Goal: Transaction & Acquisition: Download file/media

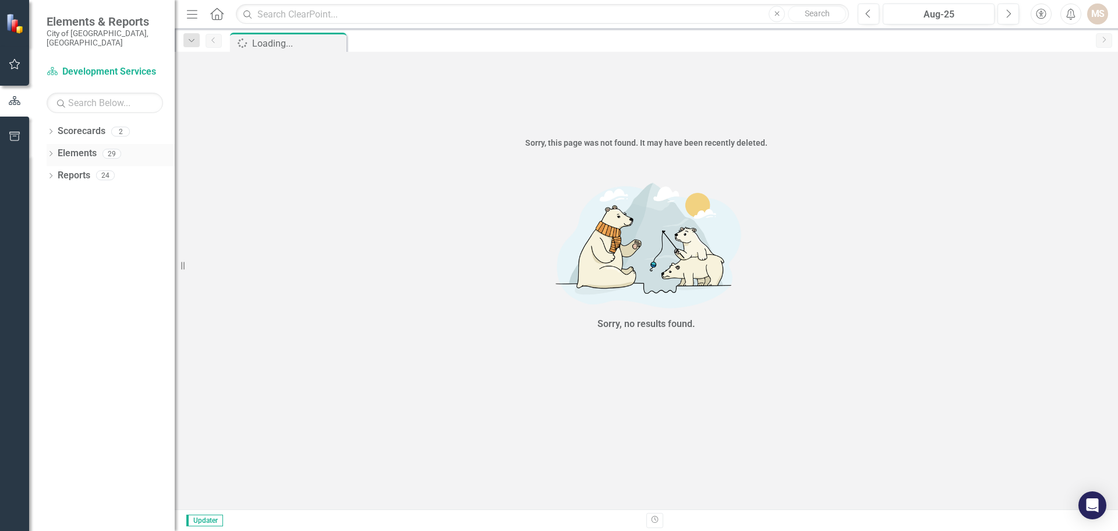
click at [50, 151] on icon "Dropdown" at bounding box center [51, 154] width 8 height 6
click at [55, 217] on icon "Dropdown" at bounding box center [56, 220] width 8 height 6
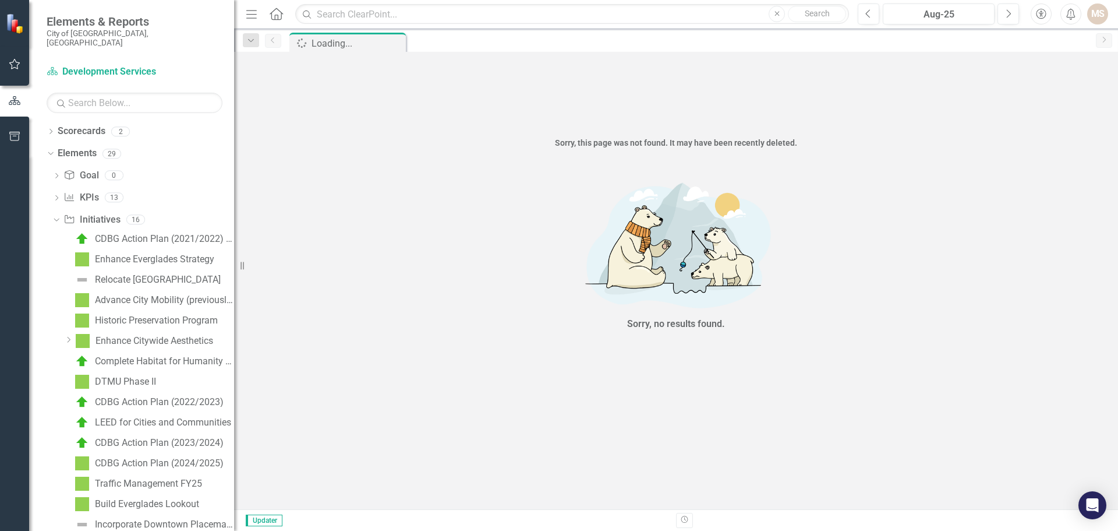
drag, startPoint x: 183, startPoint y: 265, endPoint x: 234, endPoint y: 264, distance: 50.7
click at [234, 264] on div "Resize" at bounding box center [238, 265] width 9 height 531
click at [142, 474] on link "Traffic Management FY25" at bounding box center [137, 483] width 130 height 19
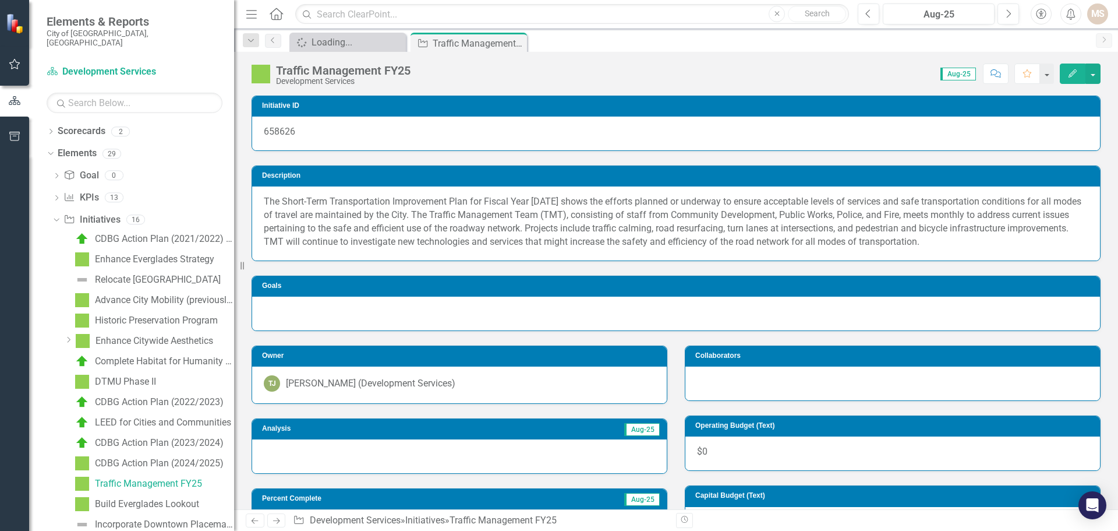
click at [416, 457] on div at bounding box center [459, 456] width 415 height 34
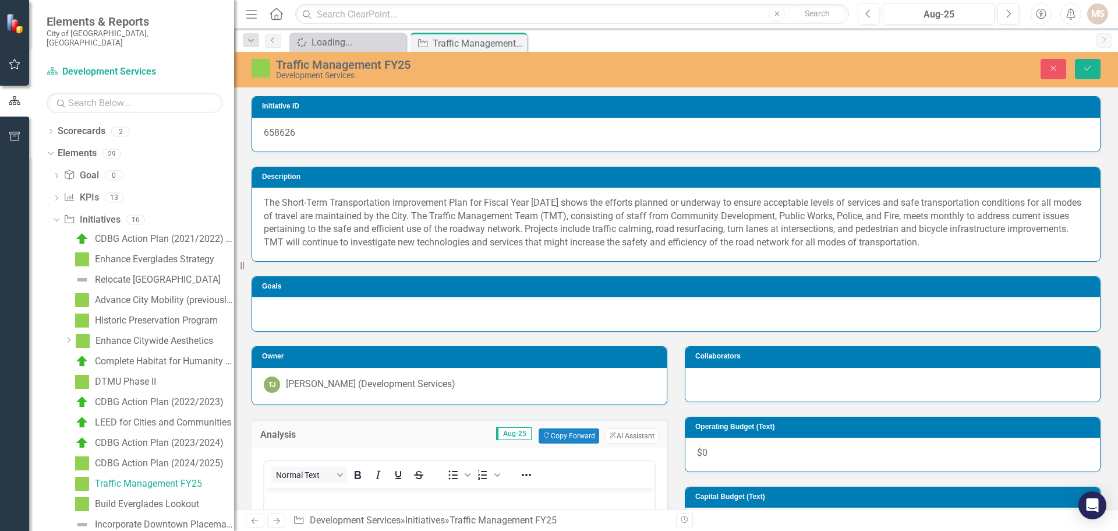
scroll to position [175, 0]
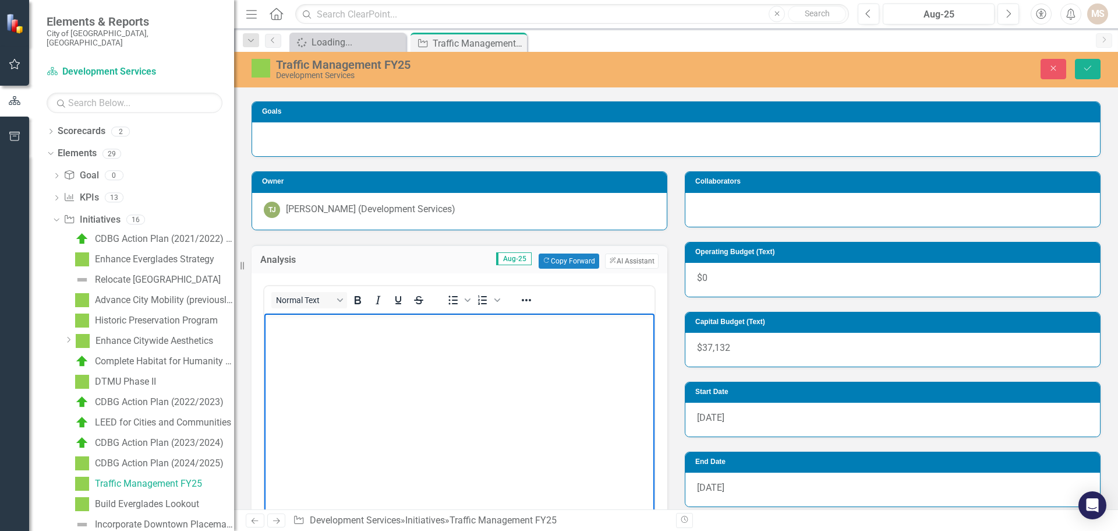
click at [315, 345] on body "Rich Text Area. Press ALT-0 for help." at bounding box center [459, 400] width 390 height 175
paste body "Rich Text Area. Press ALT-0 for help."
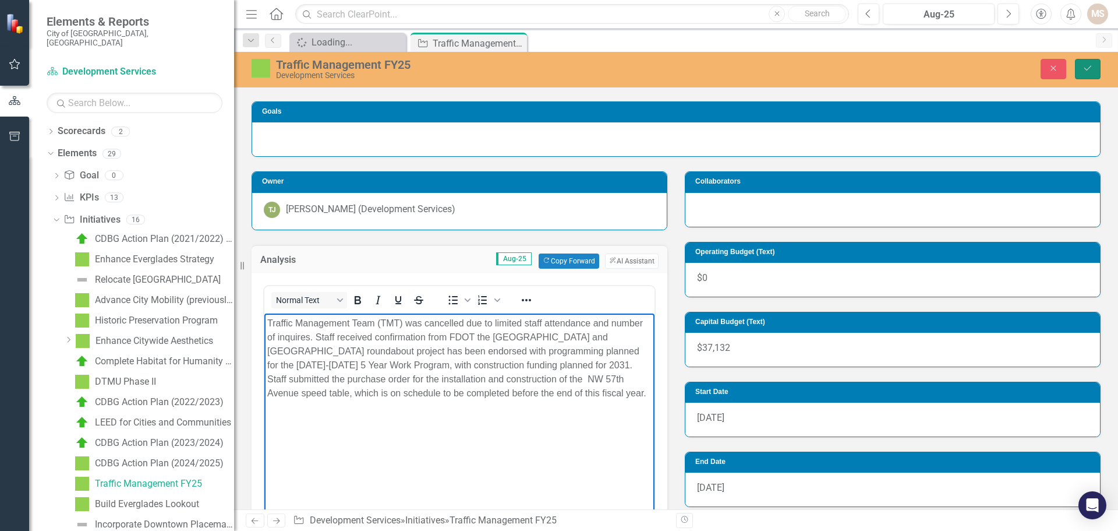
click at [1087, 63] on button "Save" at bounding box center [1088, 69] width 26 height 20
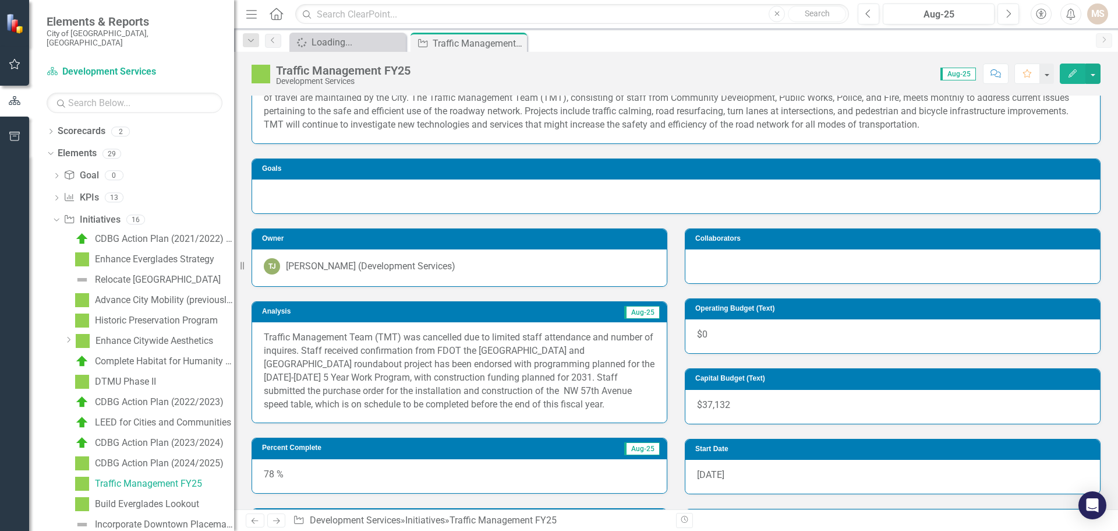
scroll to position [233, 0]
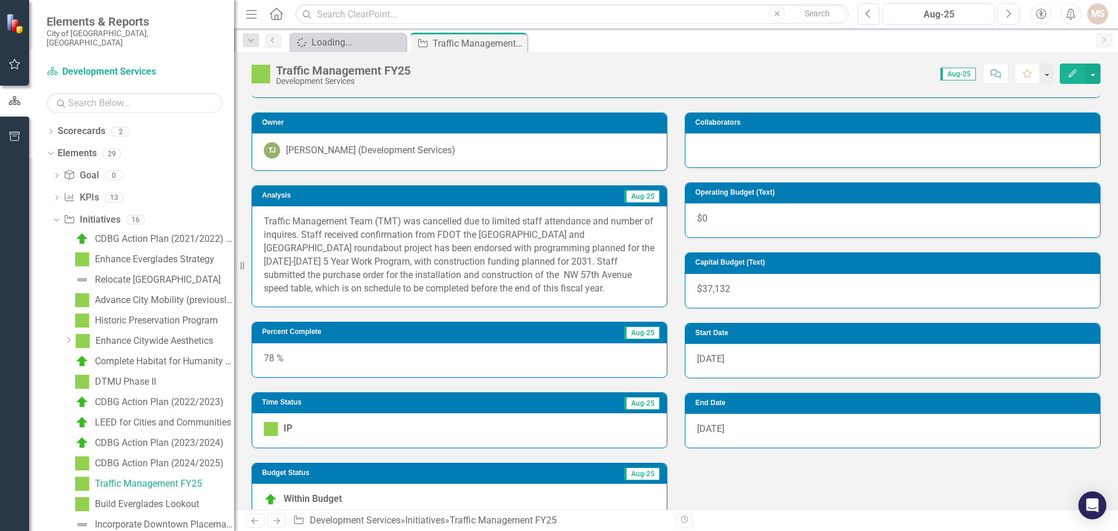
click at [327, 365] on div "78 %" at bounding box center [459, 360] width 415 height 34
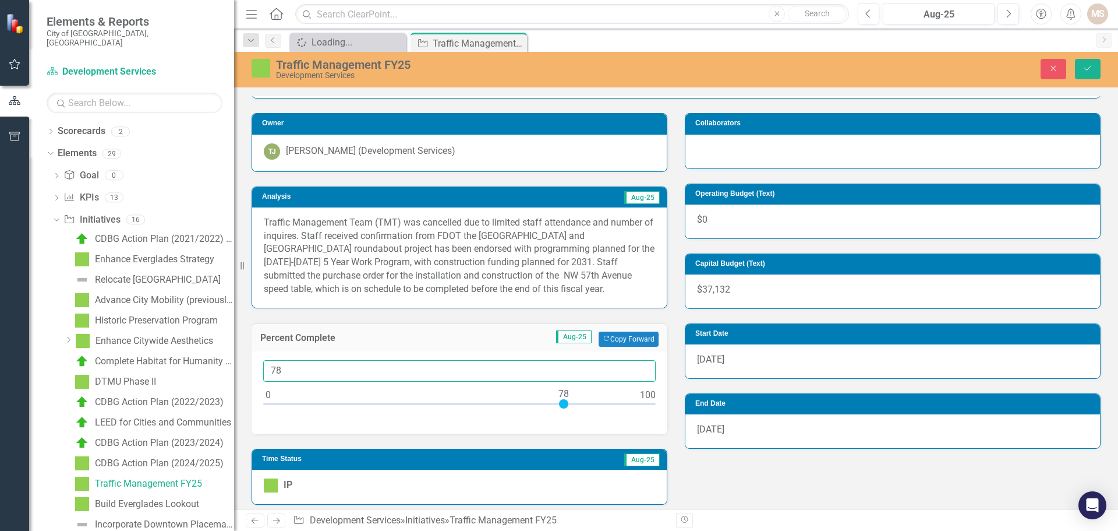
click at [319, 367] on input "78" at bounding box center [459, 371] width 393 height 22
type input "081"
click at [1089, 68] on icon "Save" at bounding box center [1088, 68] width 10 height 8
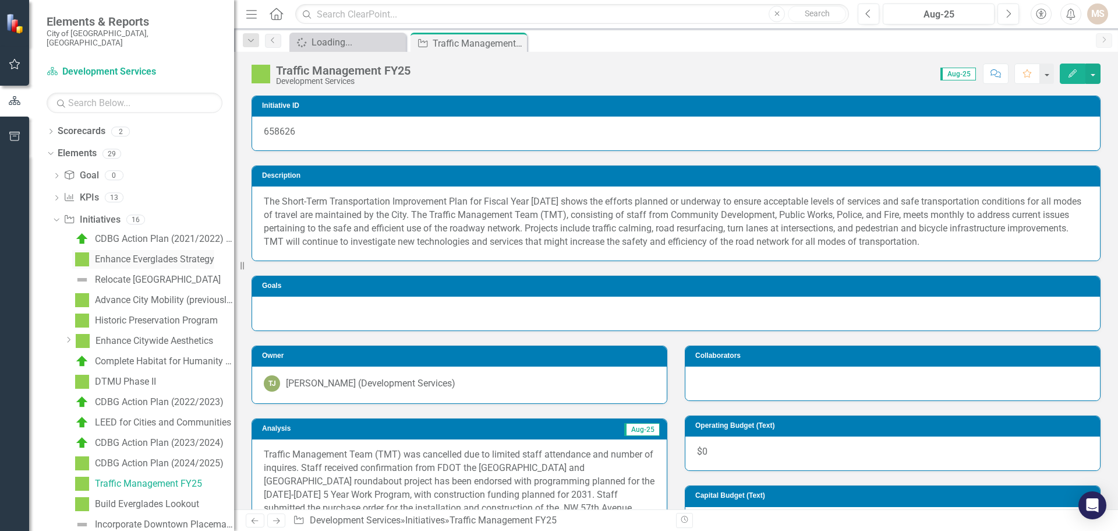
click at [164, 254] on div "Enhance Everglades Strategy" at bounding box center [154, 259] width 119 height 10
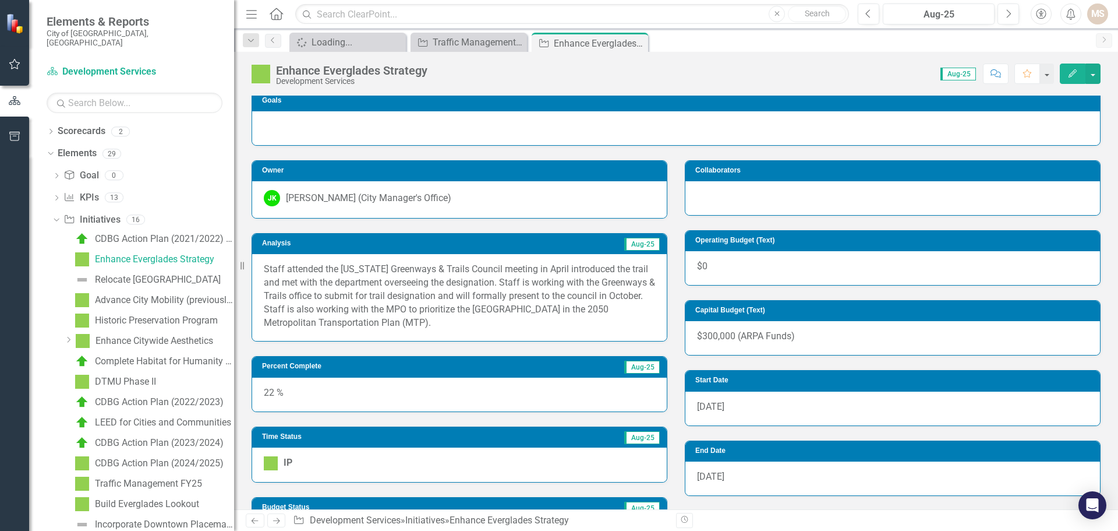
scroll to position [116, 0]
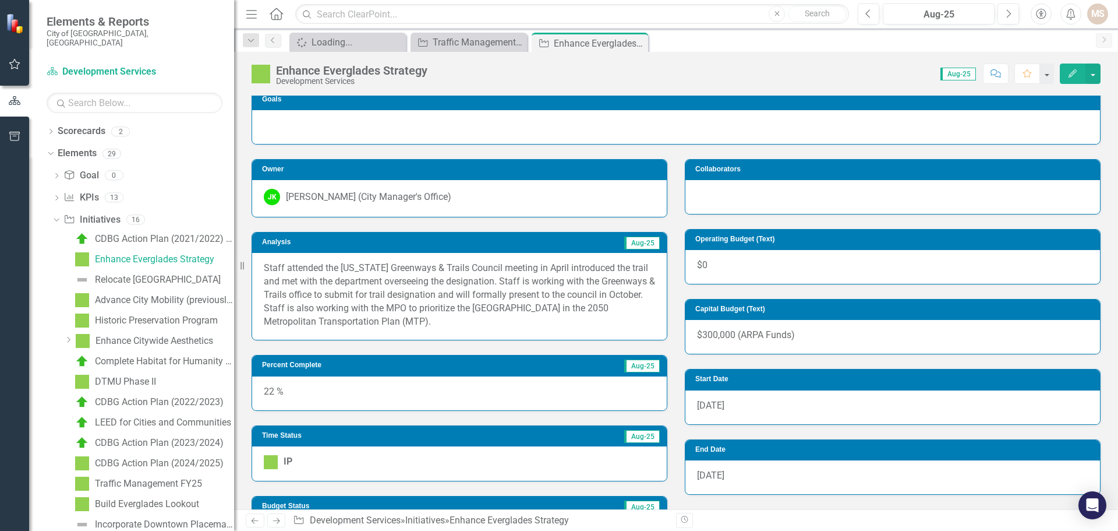
click at [470, 331] on div "Staff attended the [US_STATE] Greenways & Trails Council meeting in April intro…" at bounding box center [459, 296] width 415 height 87
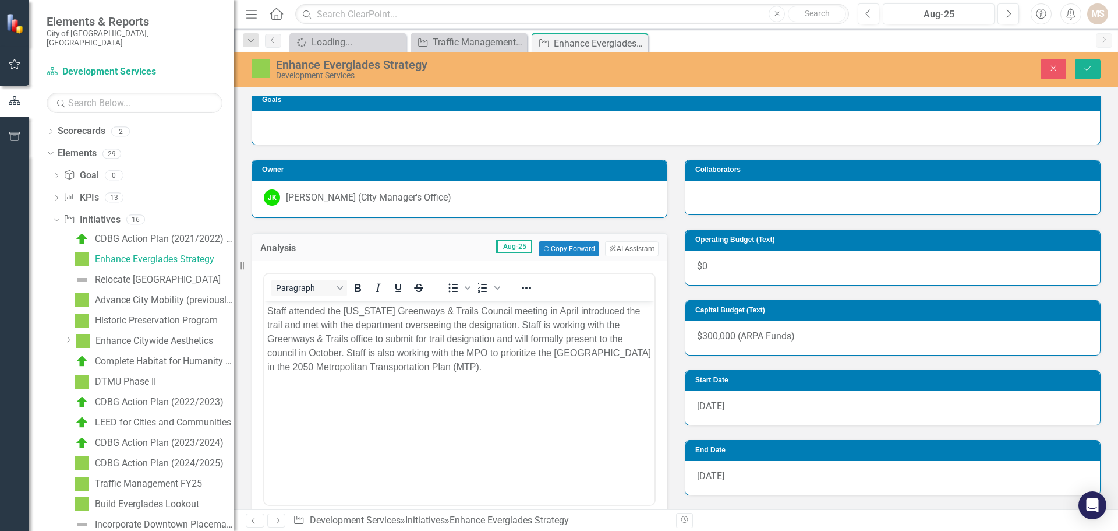
scroll to position [0, 0]
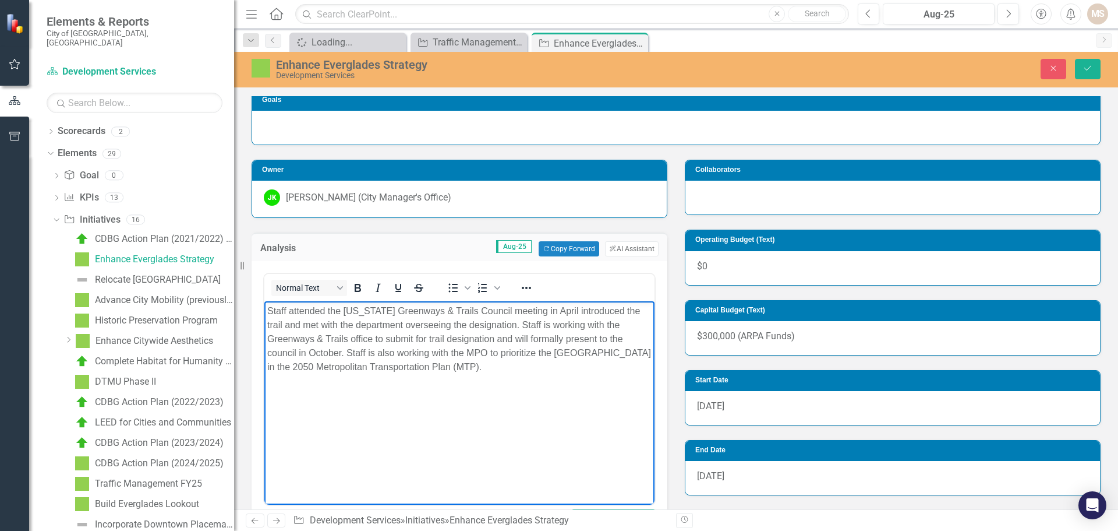
drag, startPoint x: 524, startPoint y: 369, endPoint x: 264, endPoint y: 305, distance: 267.5
click at [264, 305] on html "Staff attended the [US_STATE] Greenways & Trails Council meeting in April intro…" at bounding box center [459, 388] width 390 height 175
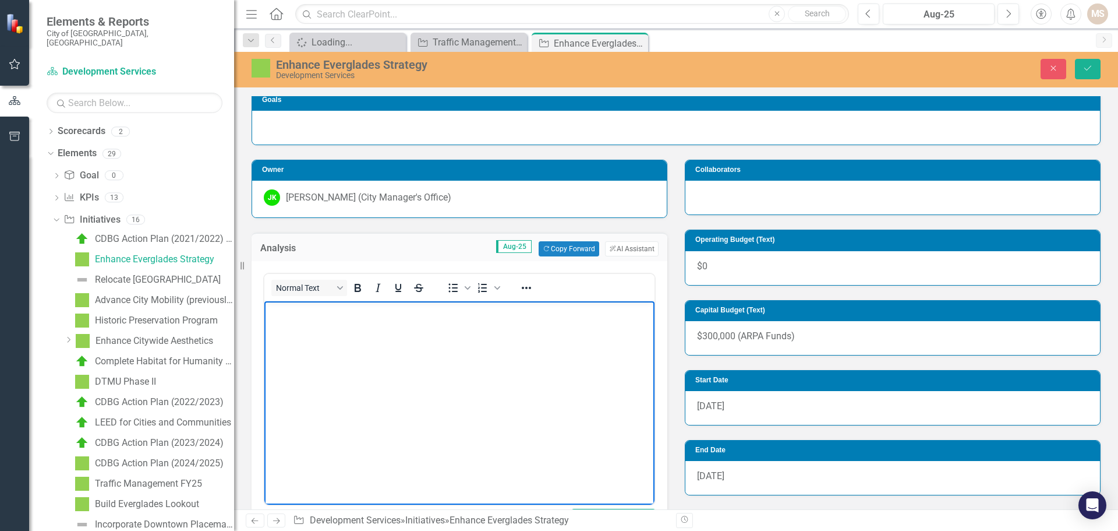
paste body "Rich Text Area. Press ALT-0 for help."
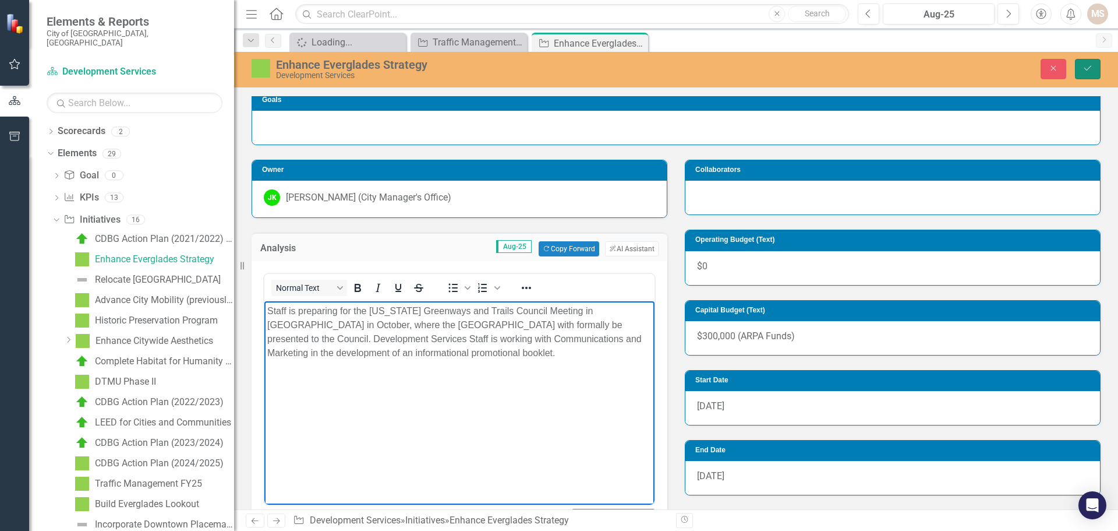
click at [1083, 65] on icon "Save" at bounding box center [1088, 68] width 10 height 8
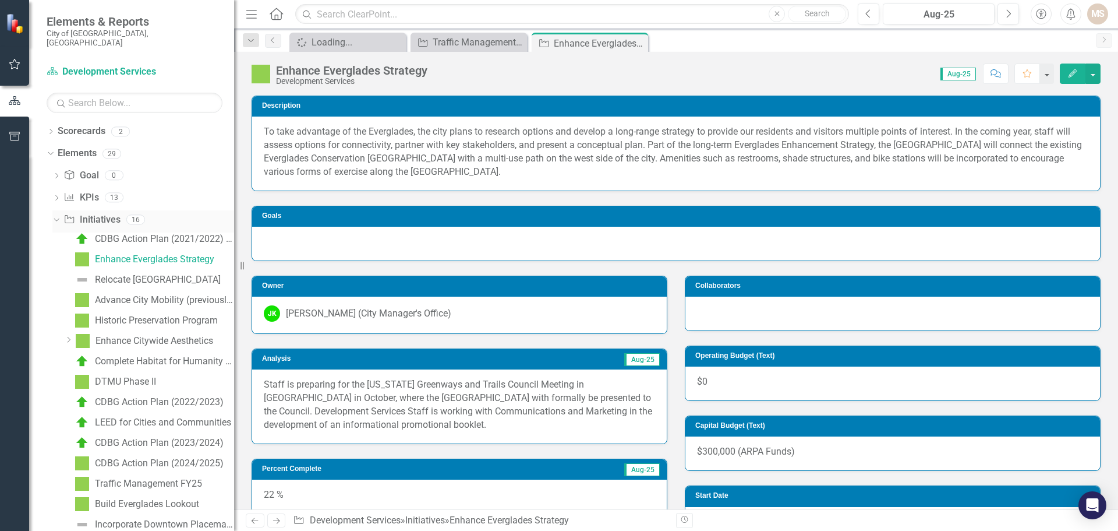
click at [56, 215] on icon "Dropdown" at bounding box center [55, 219] width 6 height 8
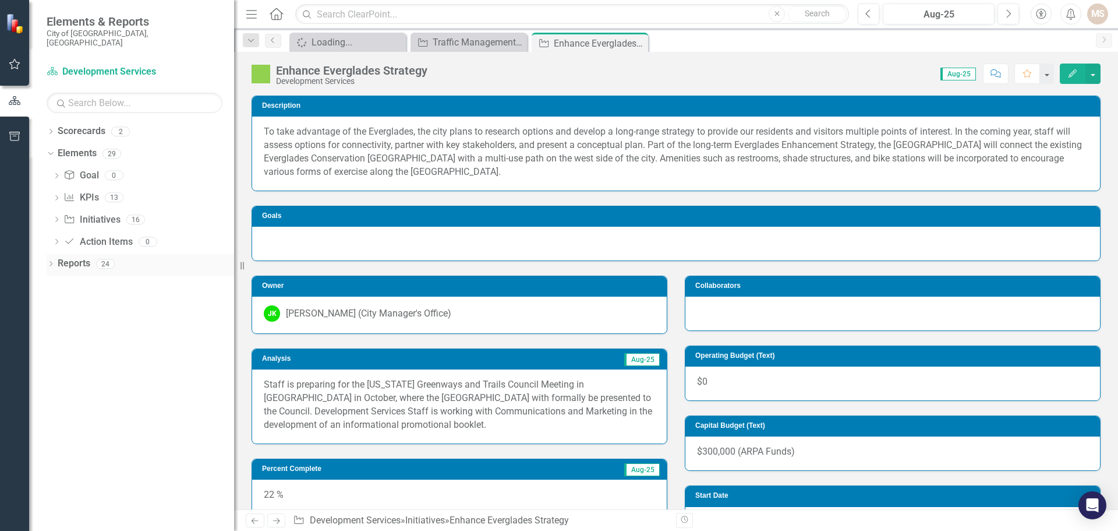
click at [52, 262] on icon "Dropdown" at bounding box center [51, 265] width 8 height 6
click at [56, 348] on icon "Dropdown" at bounding box center [56, 351] width 8 height 6
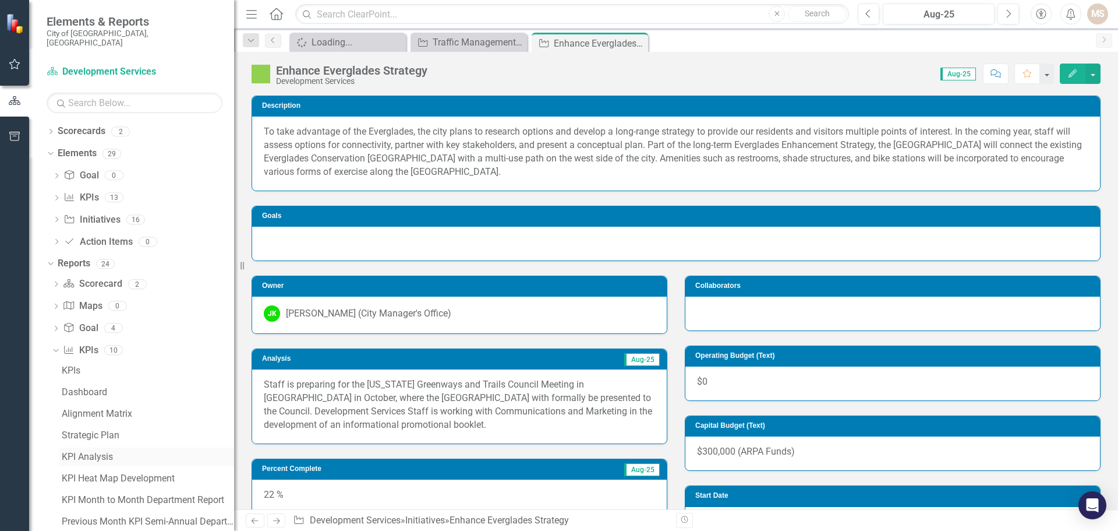
click at [99, 451] on div "KPI Analysis" at bounding box center [148, 456] width 172 height 10
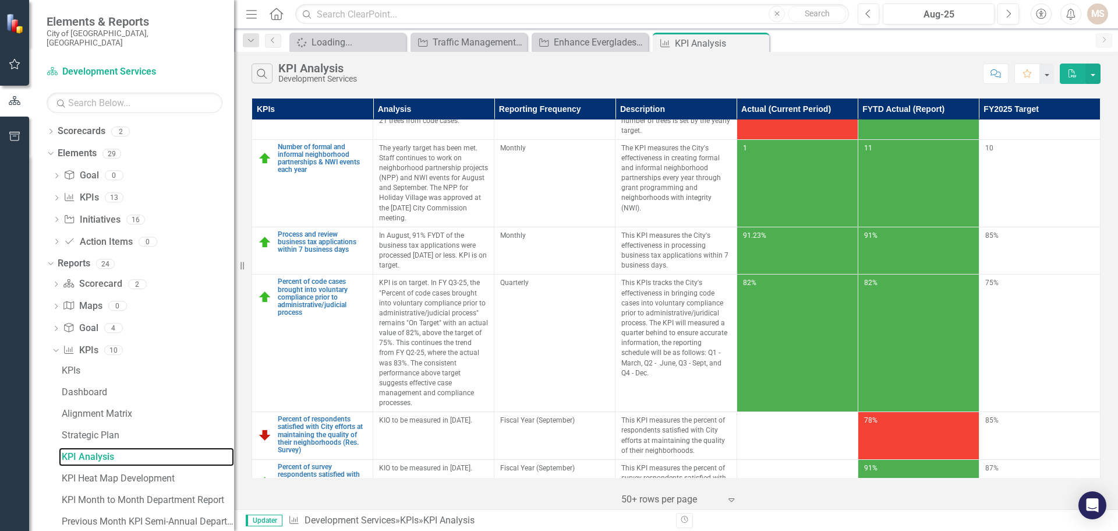
scroll to position [769, 0]
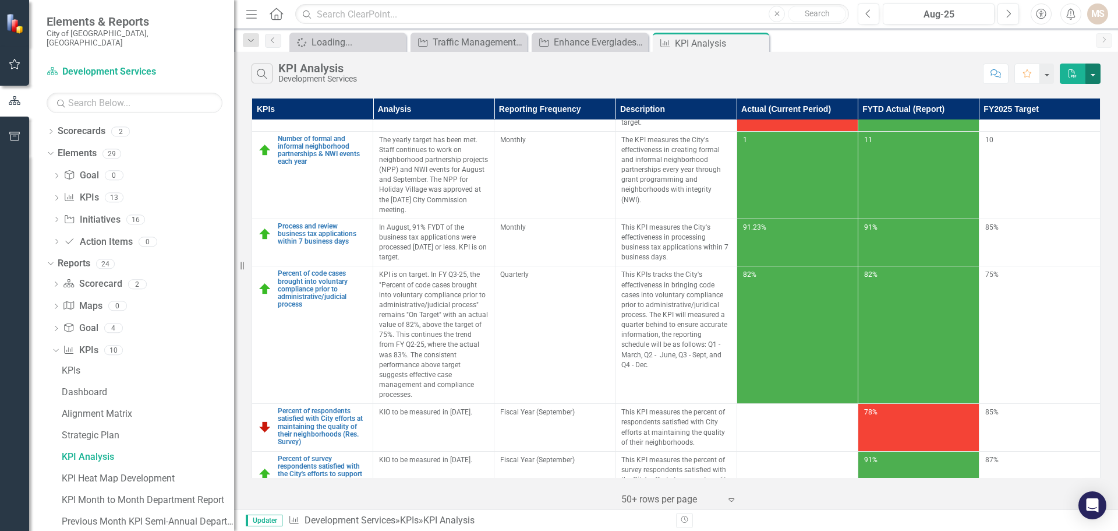
click at [1097, 75] on button "button" at bounding box center [1093, 73] width 15 height 20
click at [1059, 94] on link "PDF Export to PDF" at bounding box center [1054, 95] width 92 height 22
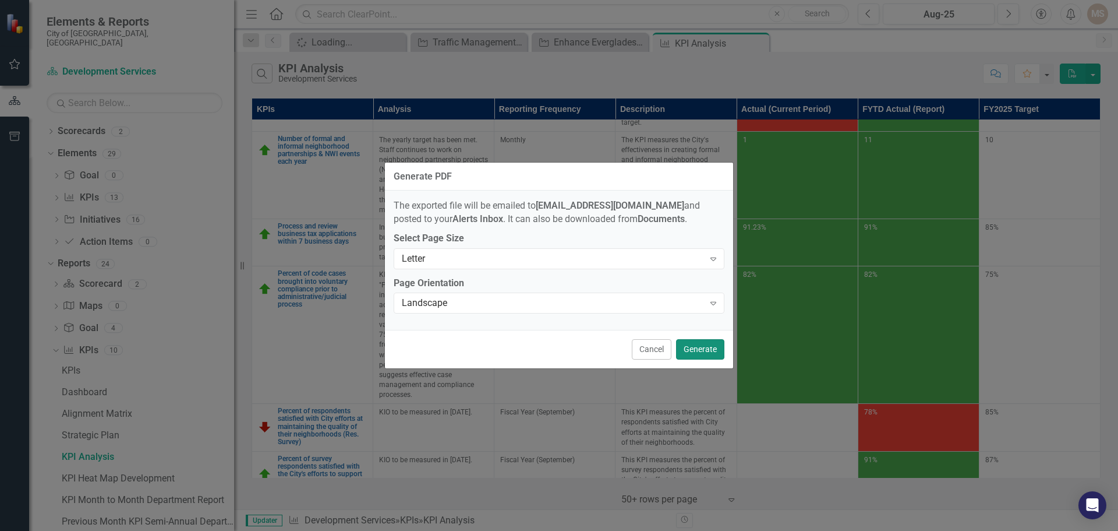
click at [712, 350] on button "Generate" at bounding box center [700, 349] width 48 height 20
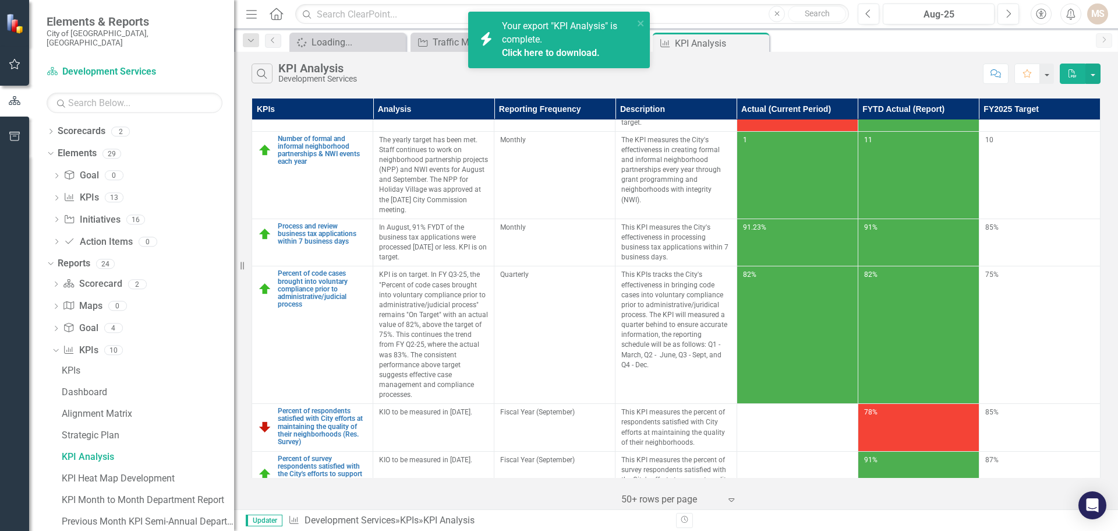
click at [535, 51] on link "Click here to download." at bounding box center [551, 52] width 98 height 11
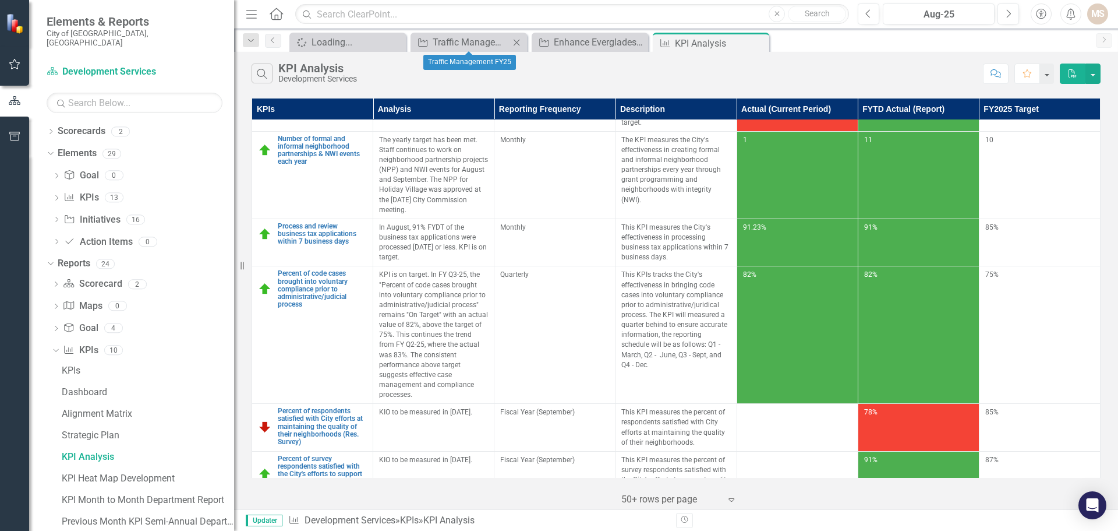
click at [516, 41] on icon at bounding box center [517, 42] width 6 height 6
click at [516, 42] on icon "Close" at bounding box center [517, 42] width 12 height 9
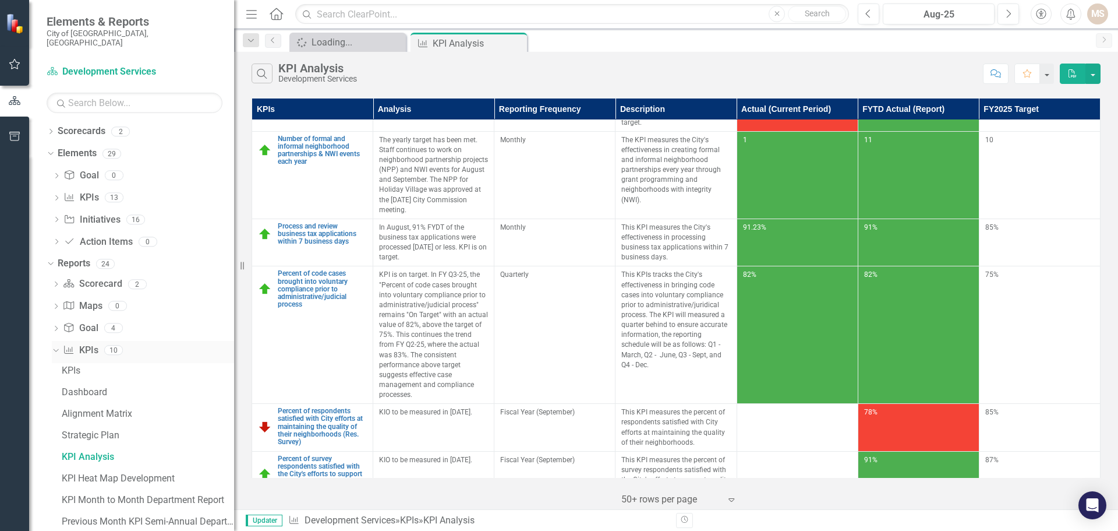
click at [56, 345] on icon "Dropdown" at bounding box center [54, 349] width 6 height 8
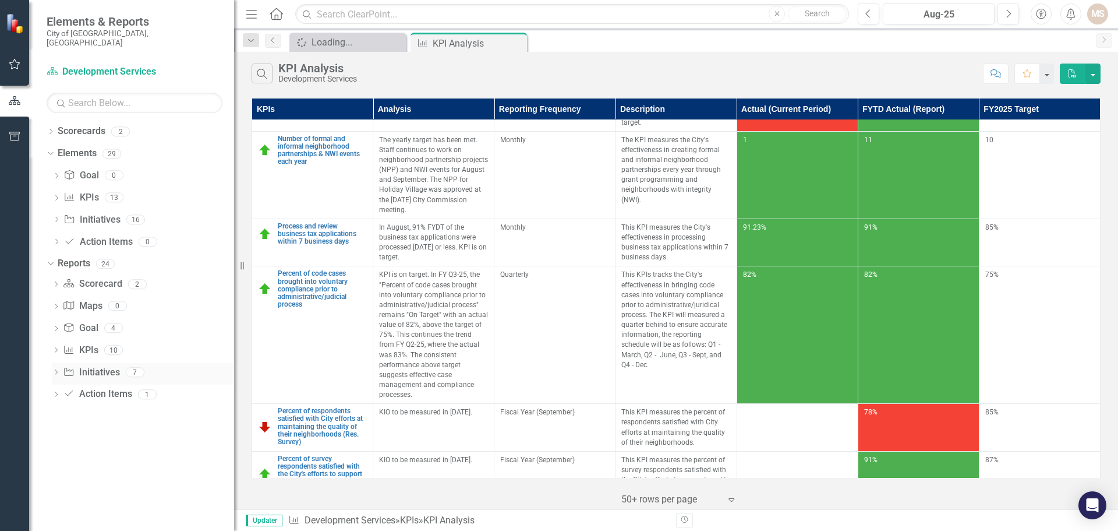
click at [52, 370] on icon "Dropdown" at bounding box center [56, 373] width 8 height 6
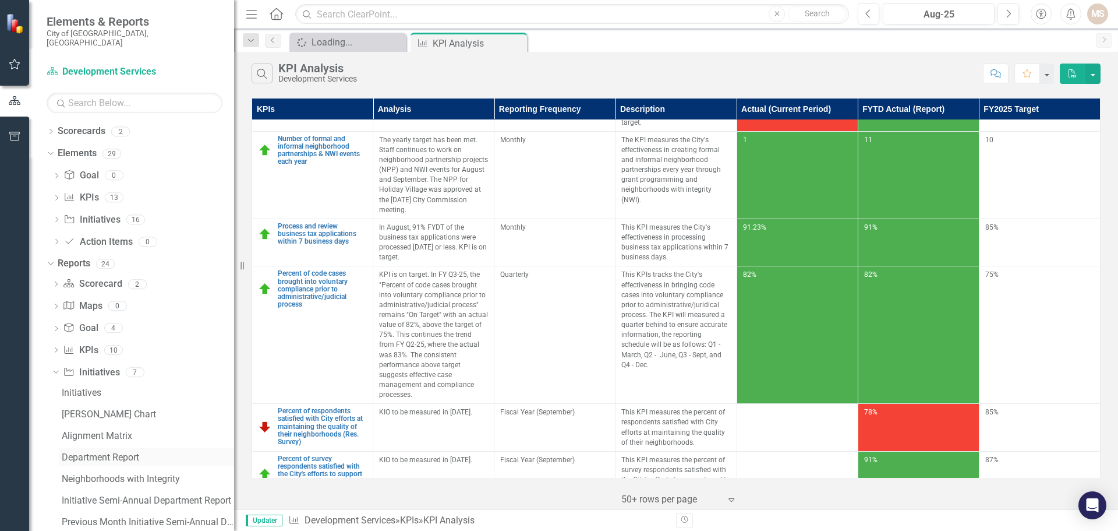
click at [127, 452] on div "Department Report" at bounding box center [148, 457] width 172 height 10
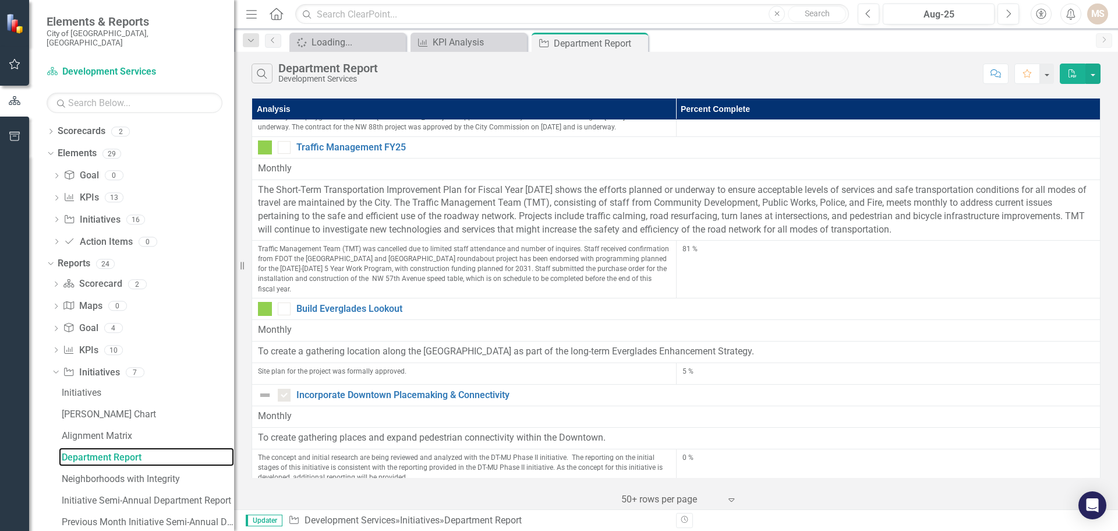
scroll to position [1193, 0]
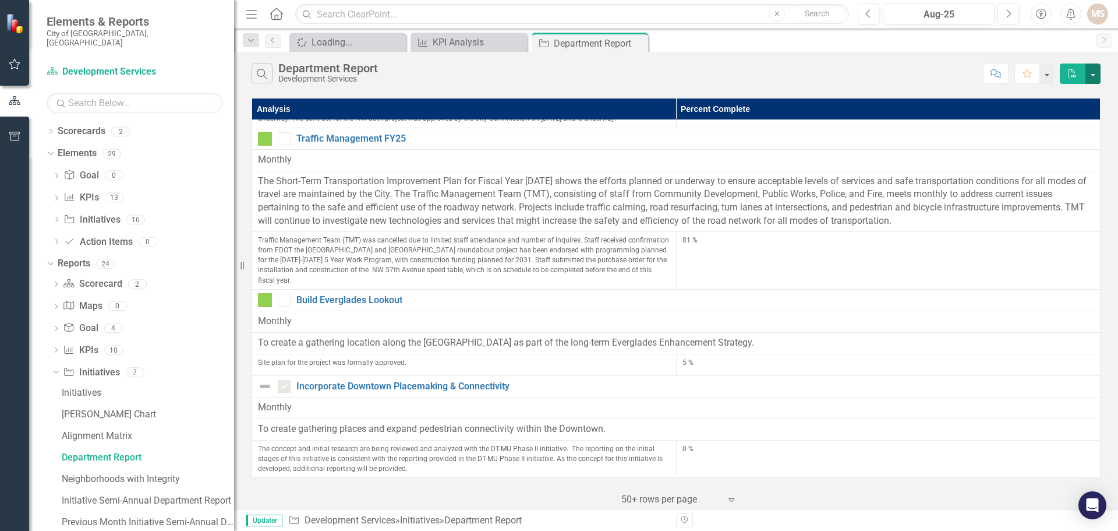
click at [1094, 72] on button "button" at bounding box center [1093, 73] width 15 height 20
click at [1054, 95] on link "PDF Export to PDF" at bounding box center [1054, 95] width 92 height 22
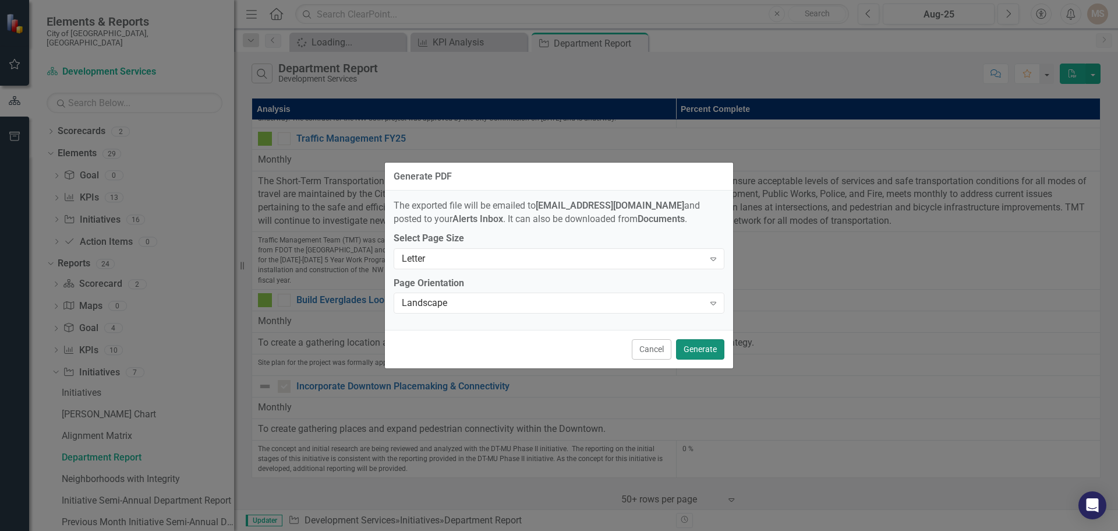
click at [694, 349] on button "Generate" at bounding box center [700, 349] width 48 height 20
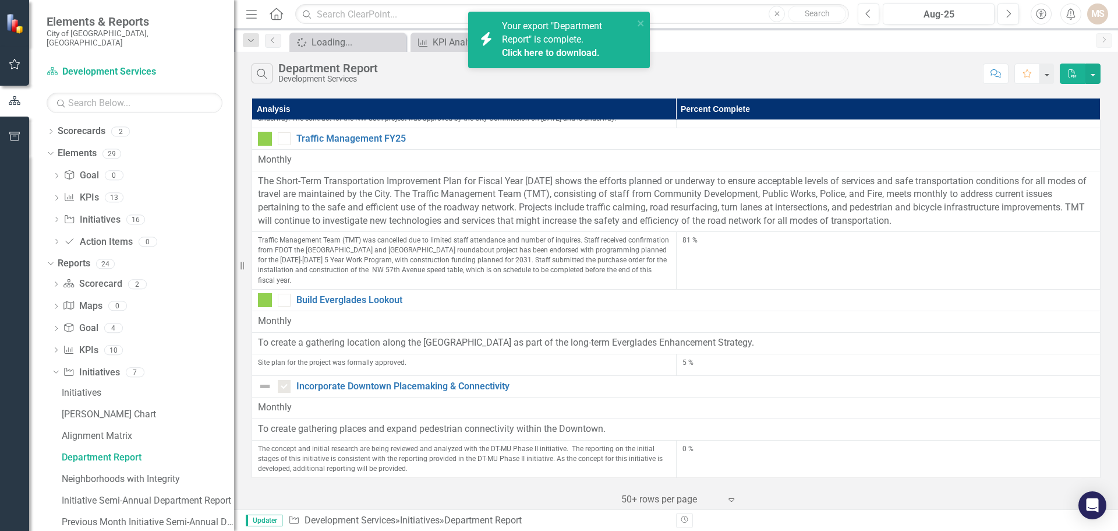
click at [529, 51] on link "Click here to download." at bounding box center [551, 52] width 98 height 11
